Goal: Task Accomplishment & Management: Use online tool/utility

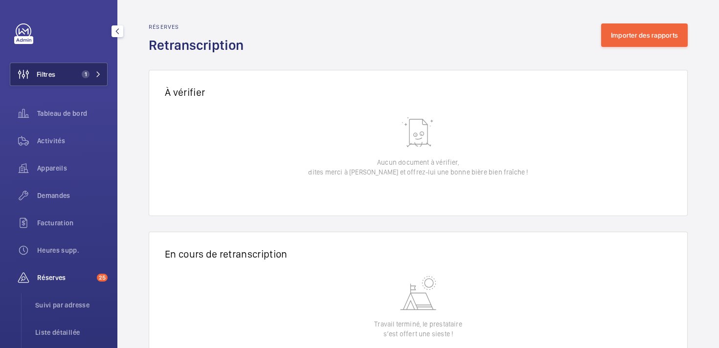
click at [69, 75] on button "Filtres 1" at bounding box center [59, 74] width 98 height 23
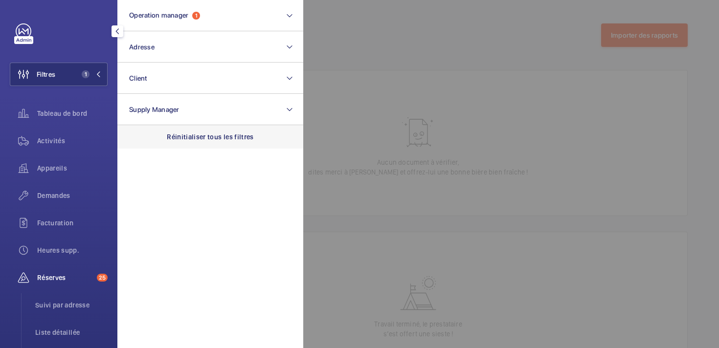
click at [183, 145] on div "Réinitialiser tous les filtres" at bounding box center [210, 136] width 186 height 23
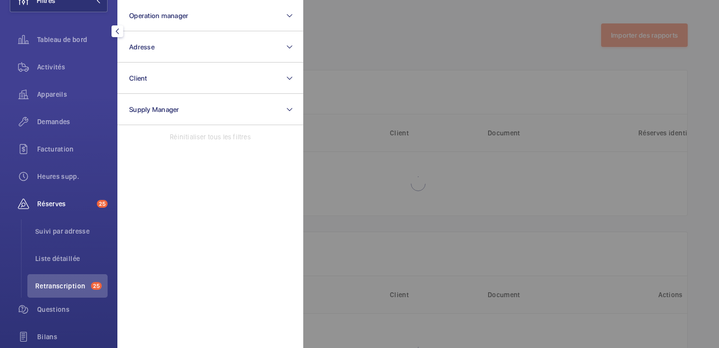
scroll to position [176, 0]
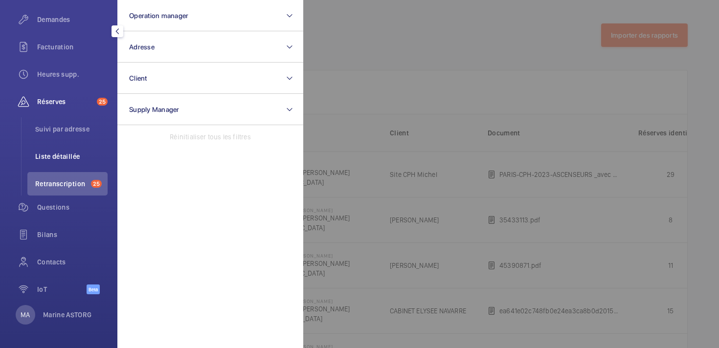
click at [48, 155] on span "Liste détaillée" at bounding box center [71, 157] width 72 height 10
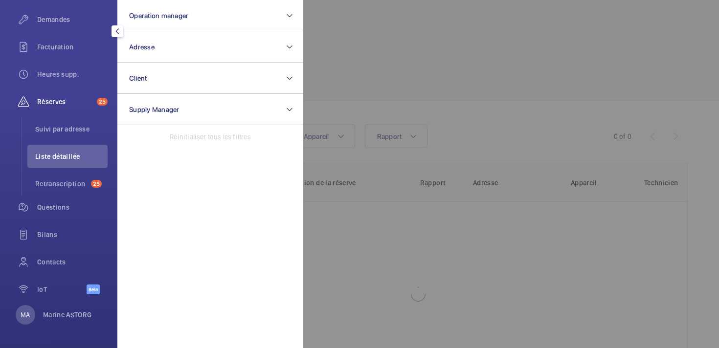
click at [367, 76] on div at bounding box center [662, 174] width 719 height 348
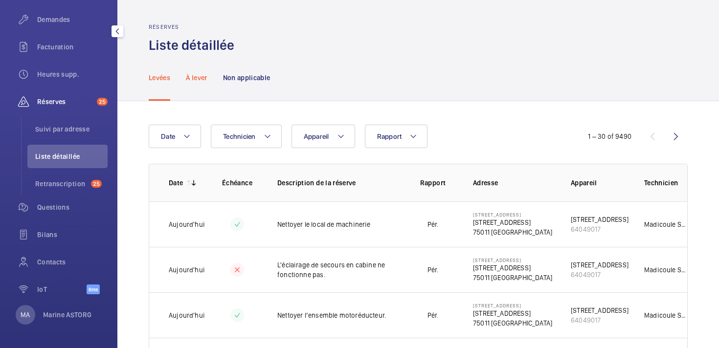
click at [202, 73] on p "À lever" at bounding box center [196, 78] width 21 height 10
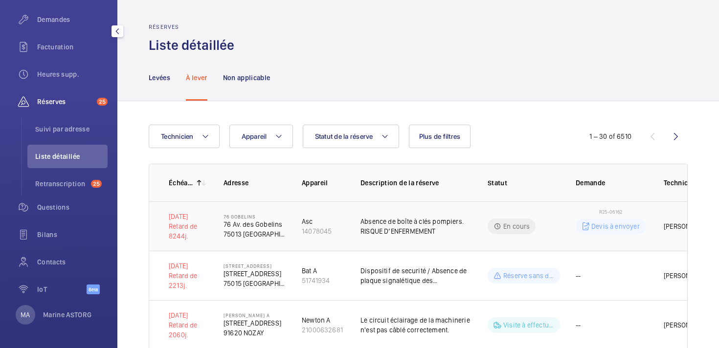
click at [388, 244] on td "Absence de boîte à clés pompiers. RISQUE D’ENFERMEMENT" at bounding box center [408, 226] width 127 height 49
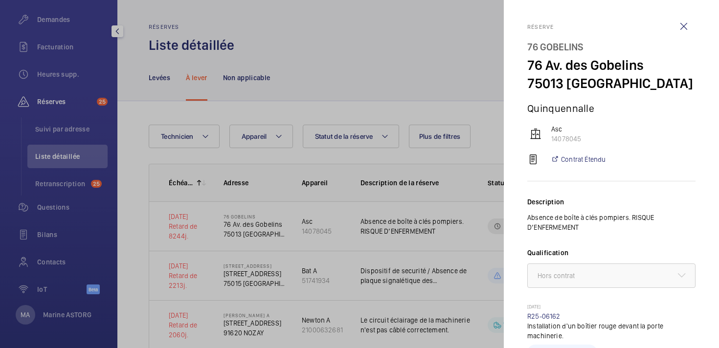
click at [295, 90] on div at bounding box center [359, 174] width 719 height 348
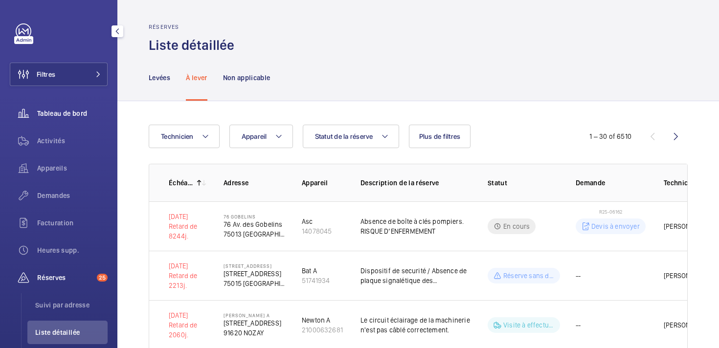
click at [50, 117] on span "Tableau de bord" at bounding box center [72, 114] width 70 height 10
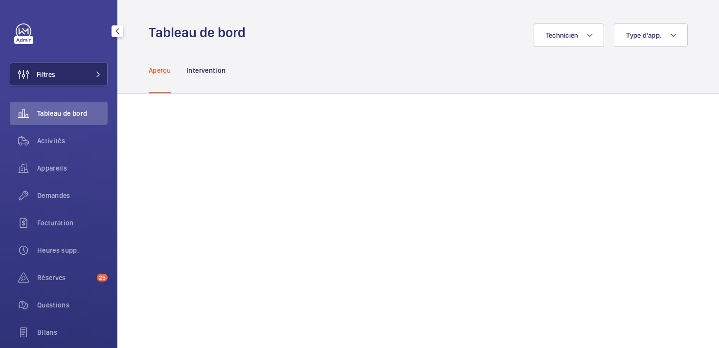
click at [44, 78] on span "Filtres" at bounding box center [46, 74] width 19 height 10
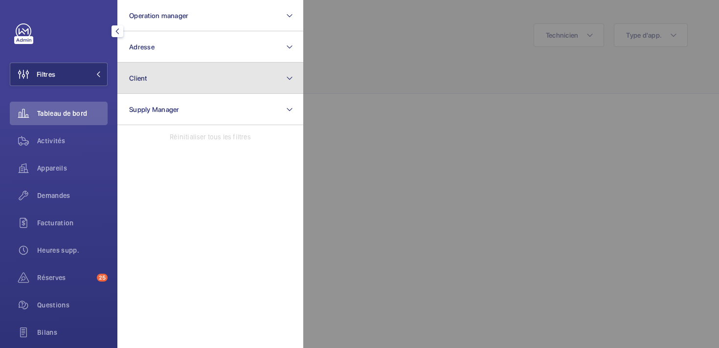
click at [175, 79] on button "Client" at bounding box center [210, 78] width 186 height 31
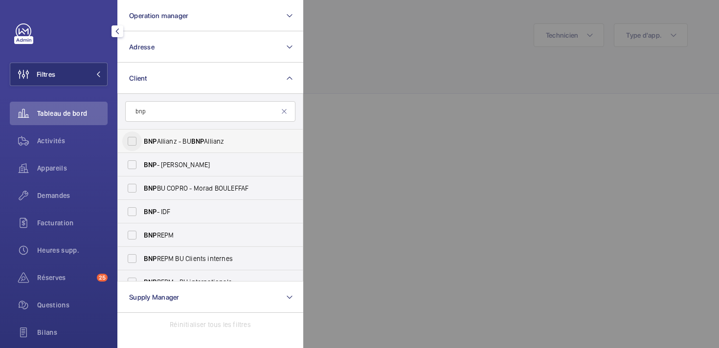
type input "bnp"
click at [139, 144] on input "BNP Allianz - BU BNP Allianz" at bounding box center [132, 142] width 20 height 20
checkbox input "true"
click at [137, 162] on input "BNP - Arnaud Sahun" at bounding box center [132, 165] width 20 height 20
checkbox input "true"
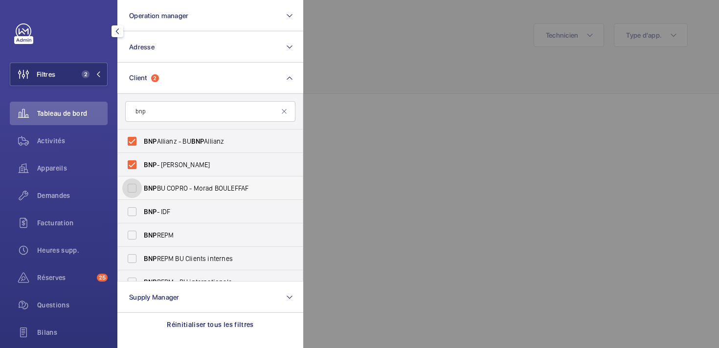
click at [132, 188] on input "BNP BU COPRO - Morad BOULEFFAF" at bounding box center [132, 189] width 20 height 20
checkbox input "true"
click at [132, 212] on input "BNP - IDF" at bounding box center [132, 212] width 20 height 20
checkbox input "true"
click at [131, 237] on input "BNP REPM" at bounding box center [132, 236] width 20 height 20
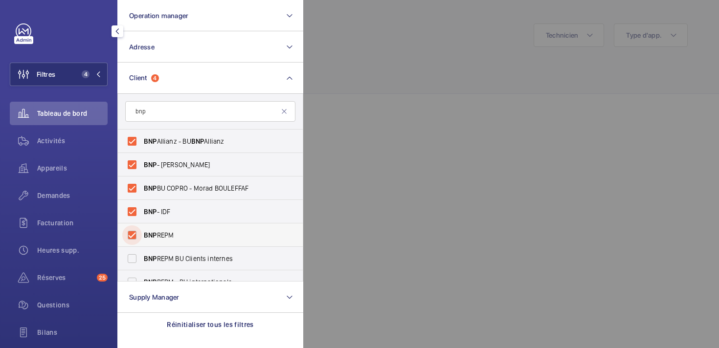
checkbox input "true"
click at [133, 256] on input "BNP REPM BU Clients internes" at bounding box center [132, 259] width 20 height 20
checkbox input "true"
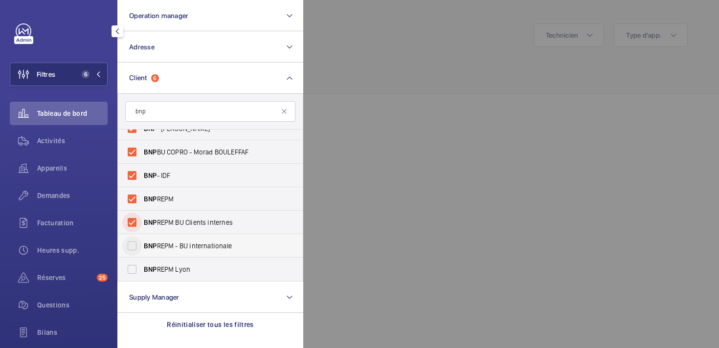
scroll to position [36, 0]
click at [133, 236] on input "BNP REPM - BU internationale" at bounding box center [132, 246] width 20 height 20
checkbox input "true"
click at [133, 265] on input "BNP REPM Lyon" at bounding box center [132, 270] width 20 height 20
checkbox input "true"
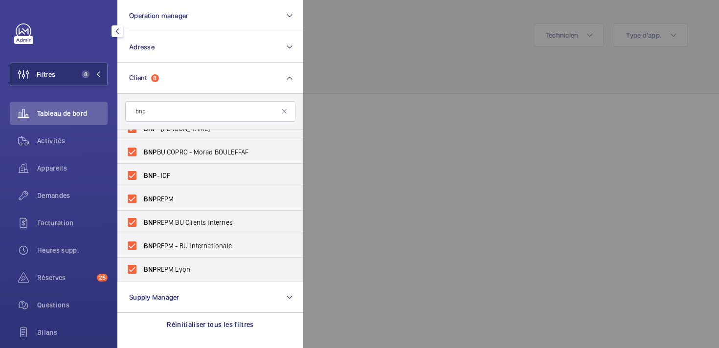
click at [379, 82] on div at bounding box center [662, 174] width 719 height 348
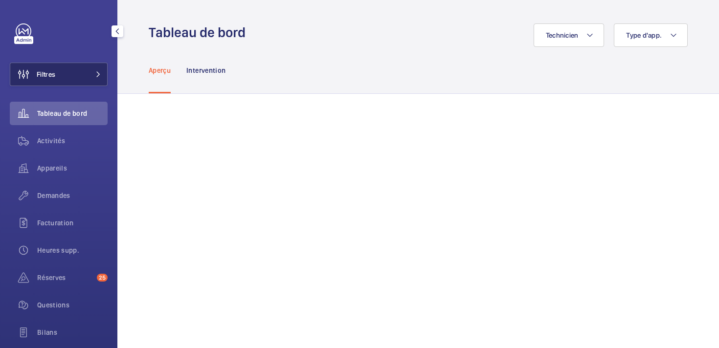
click at [54, 71] on span "Filtres" at bounding box center [46, 74] width 19 height 10
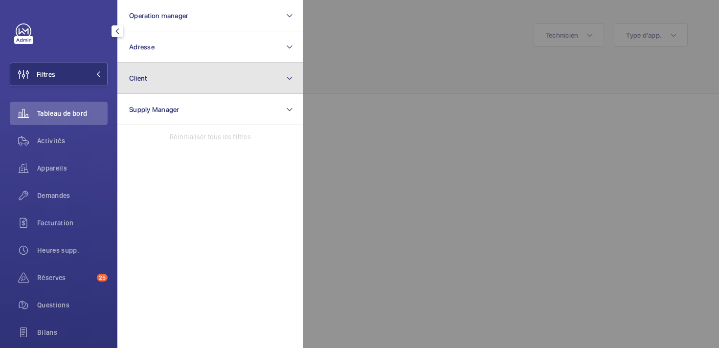
click at [160, 79] on button "Client" at bounding box center [210, 78] width 186 height 31
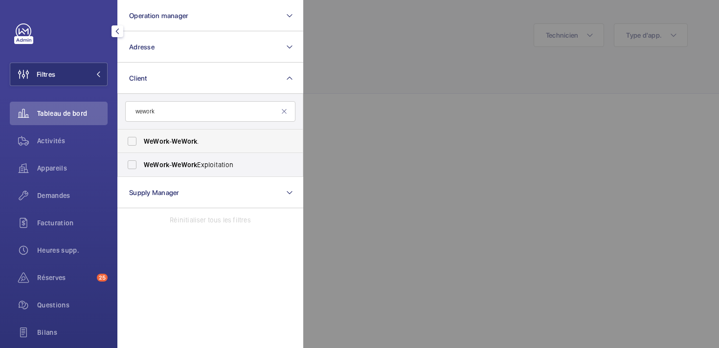
type input "wework"
click at [155, 143] on span "WeWork" at bounding box center [156, 141] width 25 height 8
click at [142, 143] on input "WeWork - WeWork ." at bounding box center [132, 142] width 20 height 20
checkbox input "true"
click at [155, 167] on span "WeWork" at bounding box center [156, 165] width 25 height 8
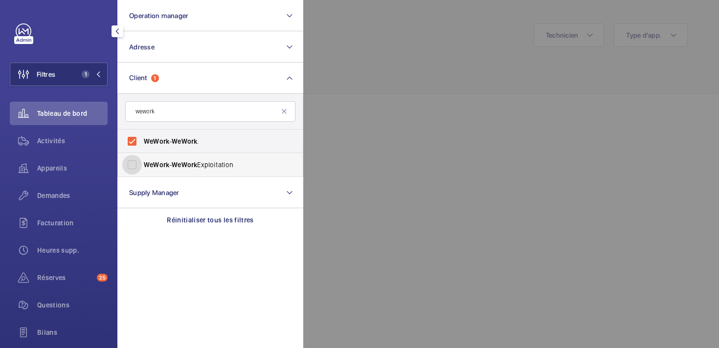
click at [142, 167] on input "WeWork - WeWork Exploitation" at bounding box center [132, 165] width 20 height 20
checkbox input "true"
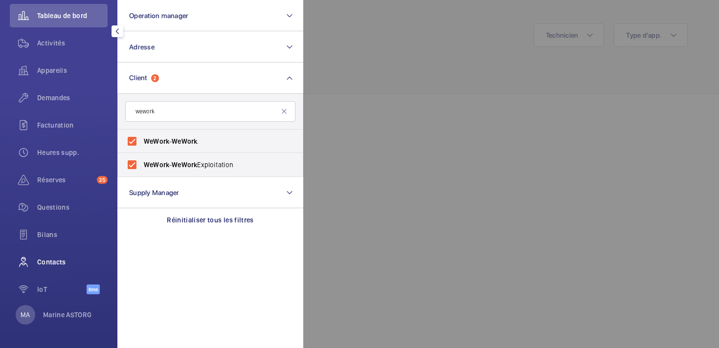
click at [51, 267] on span "Contacts" at bounding box center [72, 262] width 70 height 10
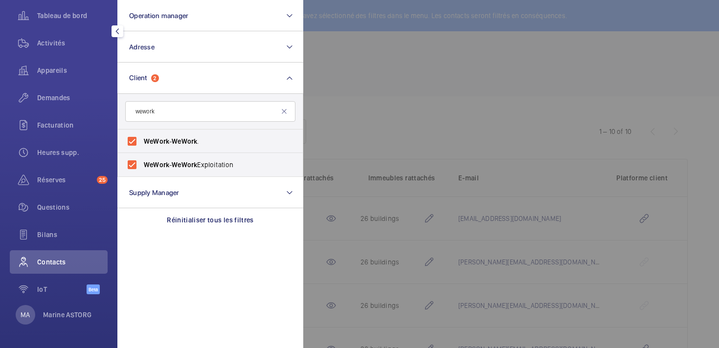
click at [471, 95] on div at bounding box center [662, 174] width 719 height 348
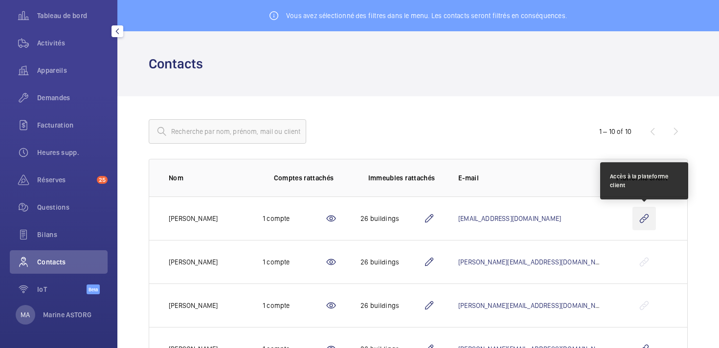
click at [645, 224] on wm-front-icon-button at bounding box center [644, 218] width 23 height 23
